Goal: Transaction & Acquisition: Obtain resource

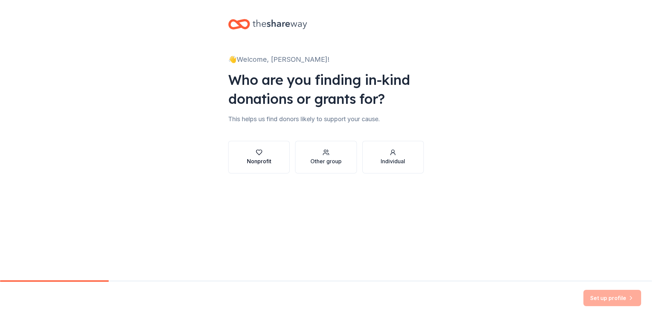
click at [273, 160] on button "Nonprofit" at bounding box center [258, 157] width 61 height 33
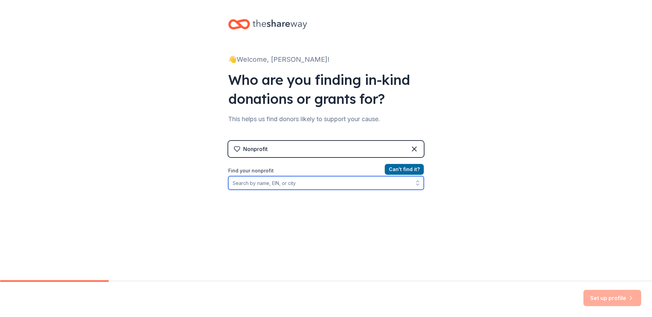
click at [291, 184] on input "Find your nonprofit" at bounding box center [326, 183] width 196 height 14
type input "Movember"
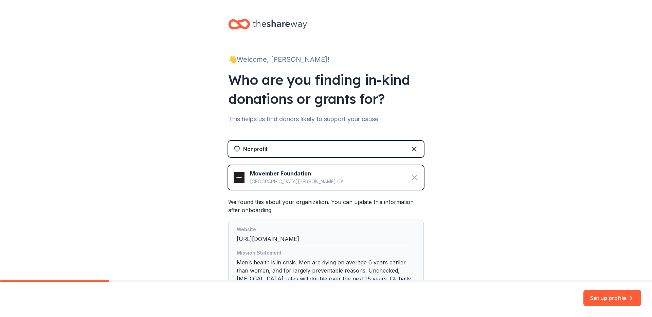
click at [417, 178] on icon at bounding box center [414, 178] width 8 height 8
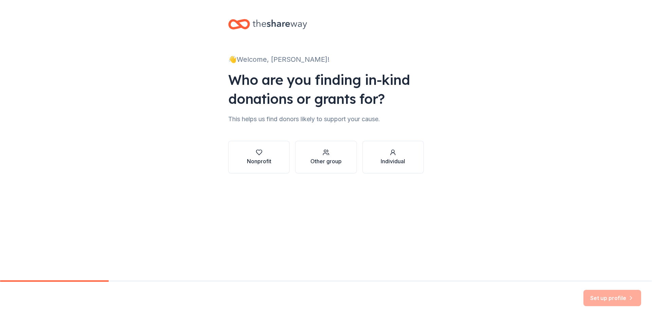
click at [262, 174] on div "👋 Welcome, [PERSON_NAME]! Who are you finding in-kind donations or grants for? …" at bounding box center [325, 103] width 217 height 206
click at [266, 161] on div "Nonprofit" at bounding box center [259, 161] width 24 height 8
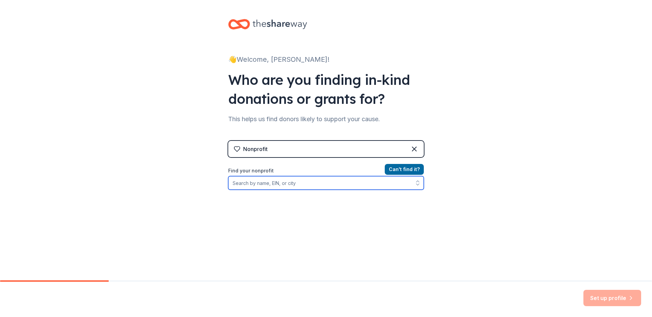
click at [270, 183] on input "Find your nonprofit" at bounding box center [326, 183] width 196 height 14
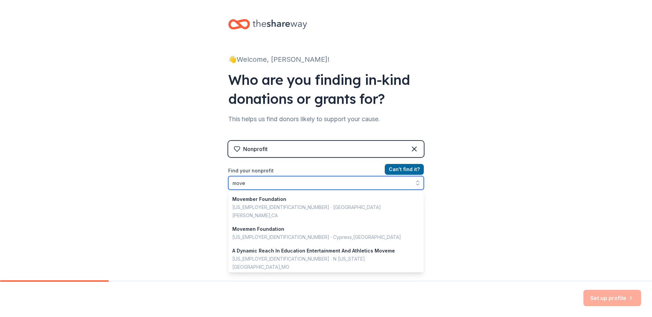
scroll to position [1, 0]
type input "movember"
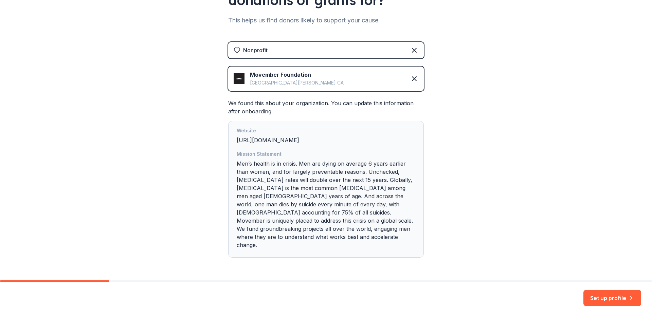
scroll to position [100, 0]
click at [626, 301] on button "Set up profile" at bounding box center [613, 298] width 58 height 16
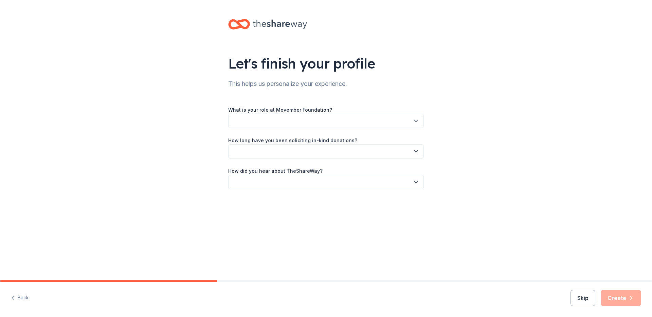
click at [376, 128] on div "What is your role at Movember Foundation? How long have you been soliciting in-…" at bounding box center [326, 148] width 196 height 84
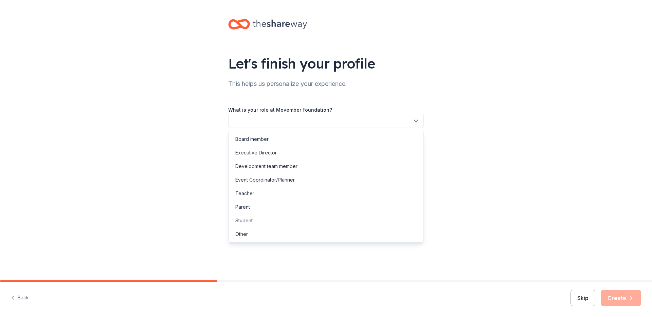
click at [375, 122] on button "button" at bounding box center [326, 121] width 196 height 14
click at [292, 166] on div "Development team member" at bounding box center [266, 166] width 62 height 8
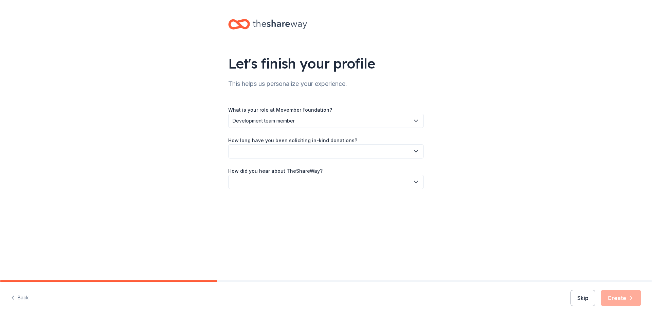
click at [290, 151] on button "button" at bounding box center [326, 151] width 196 height 14
click at [283, 195] on div "2 to 5 years" at bounding box center [326, 197] width 192 height 14
click at [279, 181] on button "button" at bounding box center [326, 182] width 196 height 14
click at [284, 203] on div "Friend or colleague" at bounding box center [326, 201] width 192 height 14
click at [629, 296] on icon "button" at bounding box center [631, 298] width 7 height 7
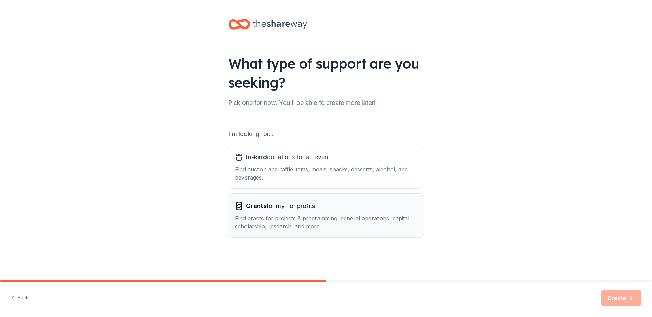
click at [359, 216] on div "Find grants for projects & programming, general operations, capital, scholarshi…" at bounding box center [326, 222] width 182 height 16
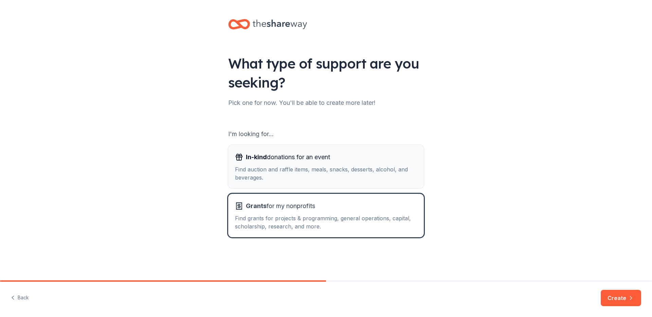
click at [357, 171] on div "Find auction and raffle items, meals, snacks, desserts, alcohol, and beverages." at bounding box center [326, 173] width 182 height 16
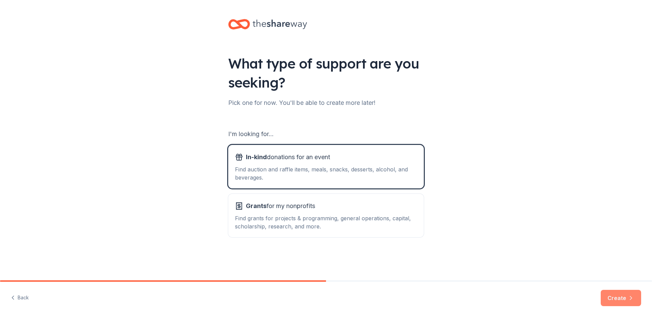
click at [620, 292] on button "Create" at bounding box center [621, 298] width 40 height 16
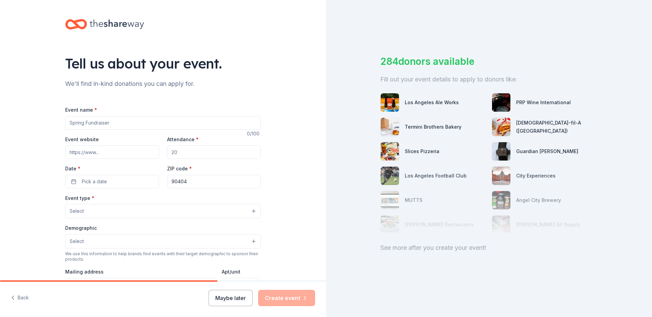
click at [151, 123] on input "Event name *" at bounding box center [163, 123] width 196 height 14
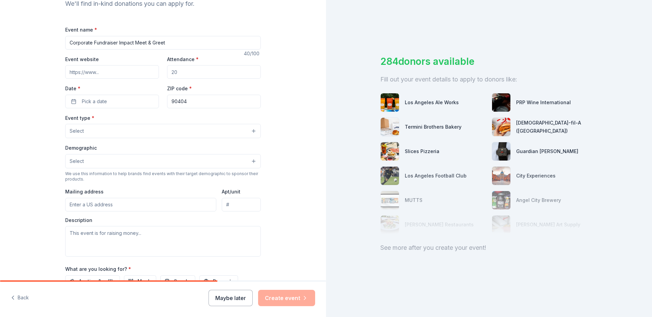
scroll to position [172, 0]
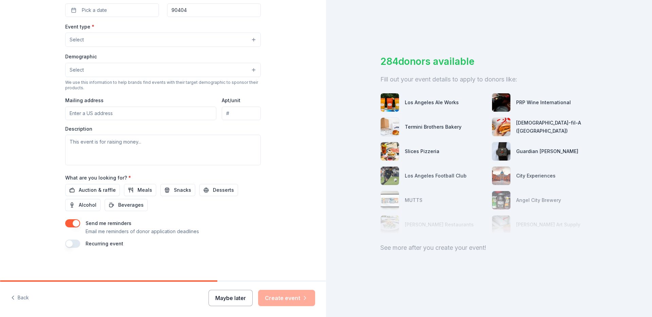
type input "Corporate Fundraiser Impact Meet & Greet"
click at [240, 296] on button "Maybe later" at bounding box center [231, 298] width 44 height 16
click at [238, 301] on button "Maybe later" at bounding box center [231, 298] width 44 height 16
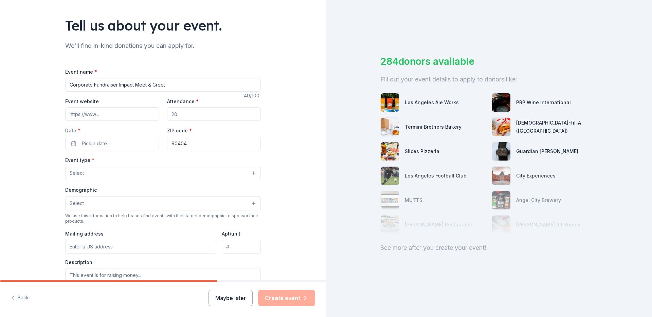
scroll to position [0, 0]
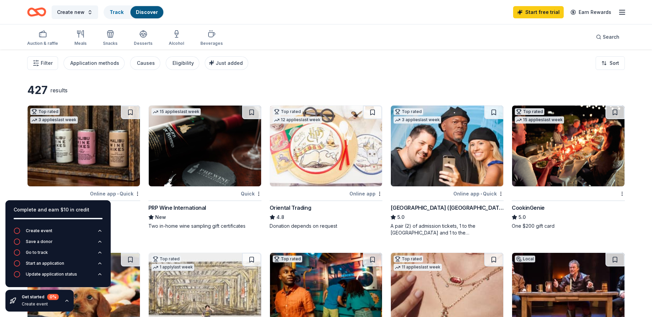
click at [307, 57] on div "Filter Application methods Causes Eligibility Just added Sort" at bounding box center [326, 63] width 652 height 27
click at [67, 301] on icon "button" at bounding box center [67, 300] width 3 height 1
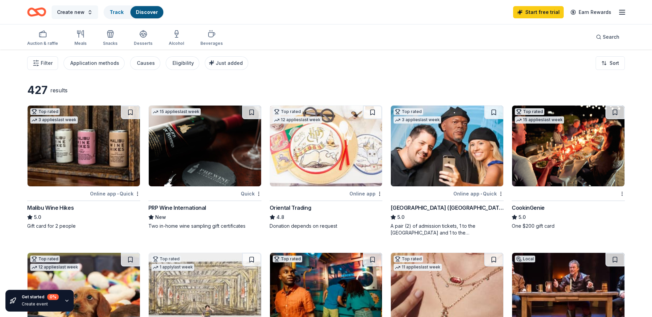
click at [84, 11] on button "Create new" at bounding box center [75, 12] width 47 height 14
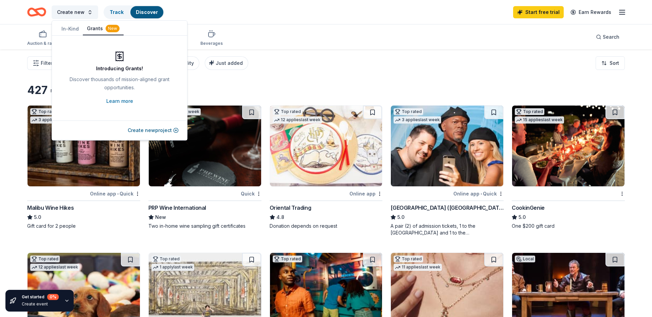
click at [107, 27] on div "New" at bounding box center [113, 28] width 14 height 7
click at [68, 29] on button "In-Kind" at bounding box center [69, 28] width 25 height 13
click at [245, 13] on div "Create new Track Discover Start free trial Earn Rewards" at bounding box center [326, 12] width 598 height 16
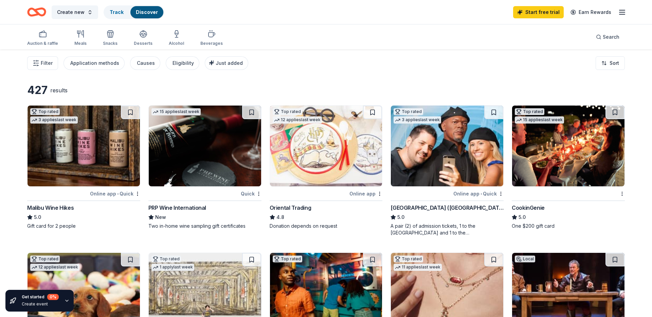
click at [117, 35] on div "Auction & raffle Meals Snacks Desserts Alcohol Beverages" at bounding box center [125, 38] width 196 height 22
click at [110, 36] on icon "button" at bounding box center [110, 34] width 8 height 8
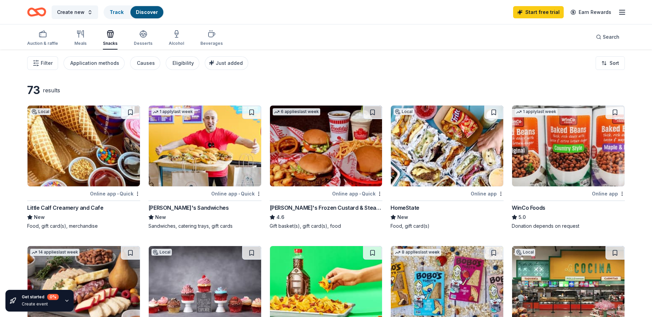
click at [438, 138] on img at bounding box center [447, 146] width 112 height 81
